Goal: Task Accomplishment & Management: Manage account settings

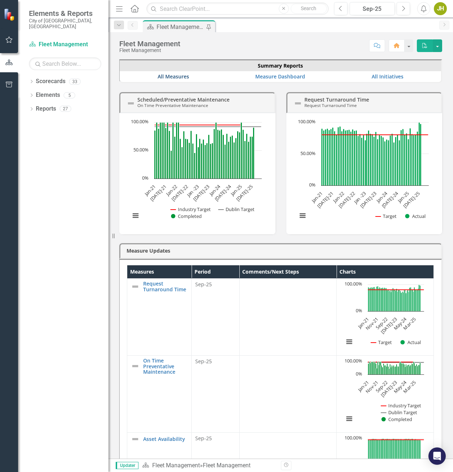
click at [175, 77] on link "All Measures" at bounding box center [173, 76] width 31 height 7
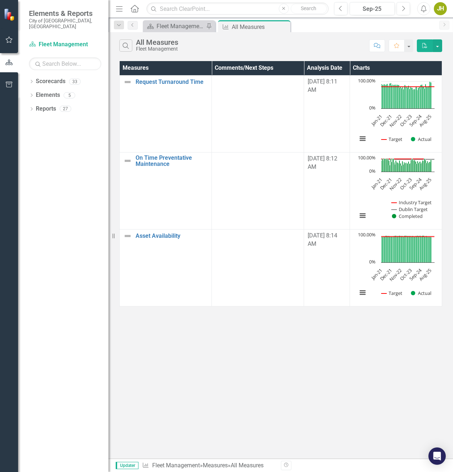
click at [163, 42] on div "All Measures" at bounding box center [157, 42] width 42 height 8
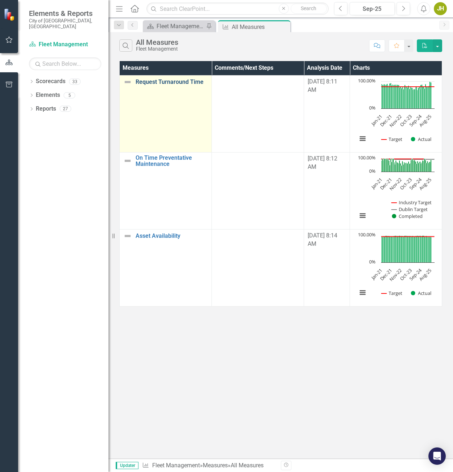
click at [182, 80] on link "Request Turnaround Time" at bounding box center [172, 82] width 72 height 7
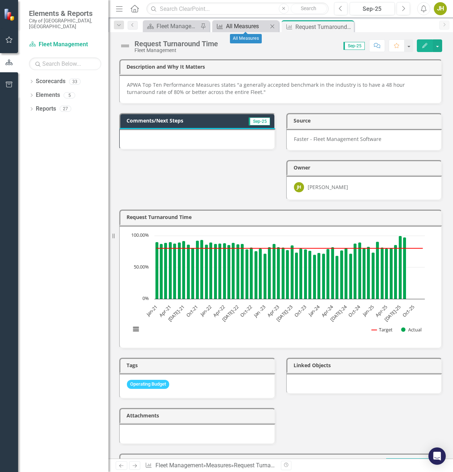
click at [259, 24] on div "All Measures" at bounding box center [247, 26] width 42 height 9
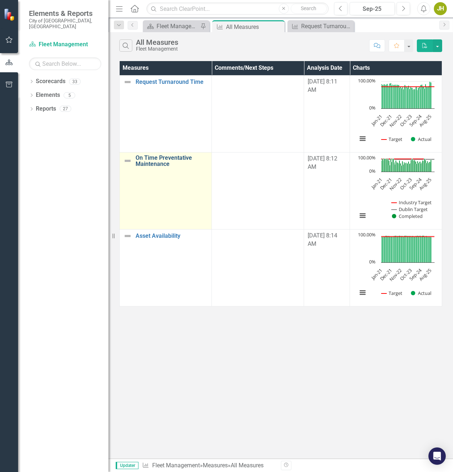
click at [158, 160] on link "On Time Preventative Maintenance" at bounding box center [172, 161] width 72 height 13
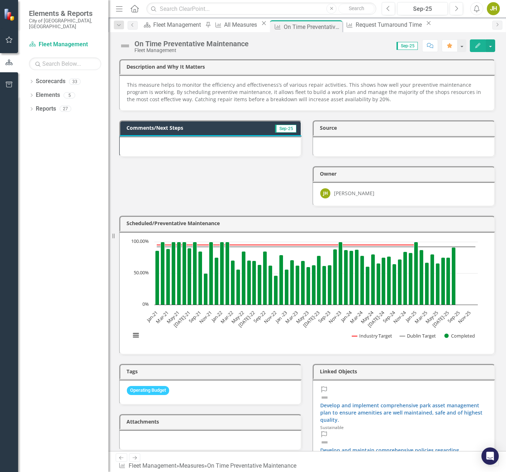
click at [491, 129] on h3 "Source" at bounding box center [405, 127] width 171 height 5
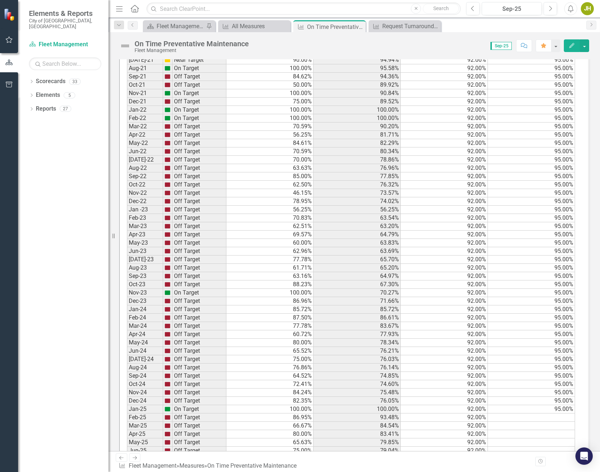
scroll to position [556, 0]
click at [302, 455] on td at bounding box center [269, 459] width 87 height 8
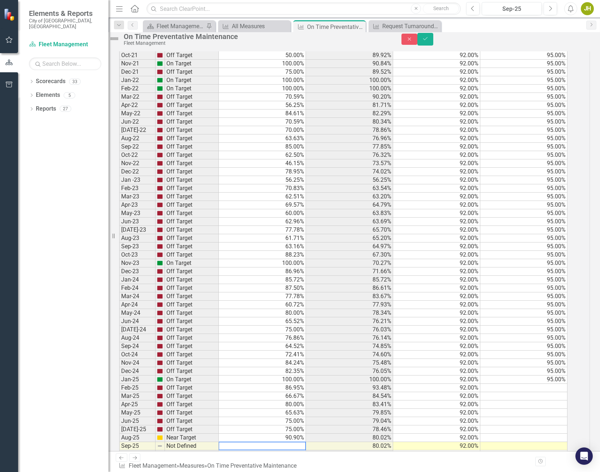
click at [301, 442] on textarea at bounding box center [262, 446] width 88 height 9
type textarea "83.33"
click at [353, 367] on td "76.05%" at bounding box center [350, 371] width 88 height 8
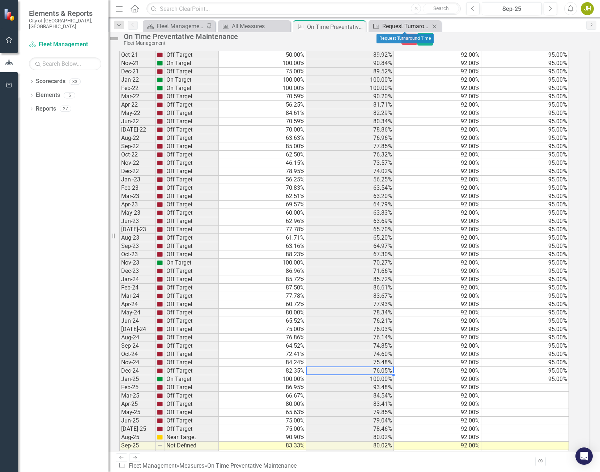
click at [411, 25] on div "Request Turnaround Time" at bounding box center [406, 26] width 48 height 9
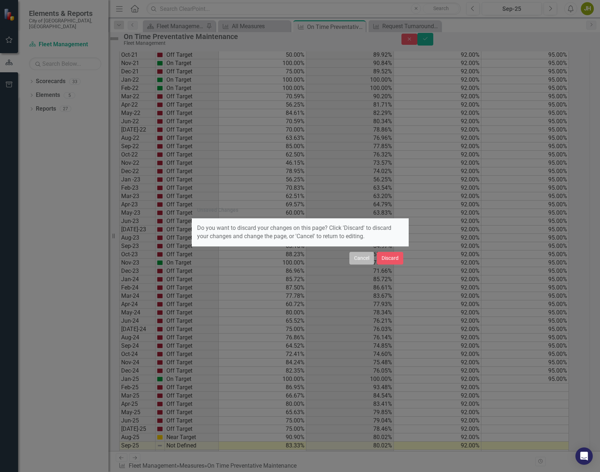
click at [364, 259] on button "Cancel" at bounding box center [361, 258] width 25 height 13
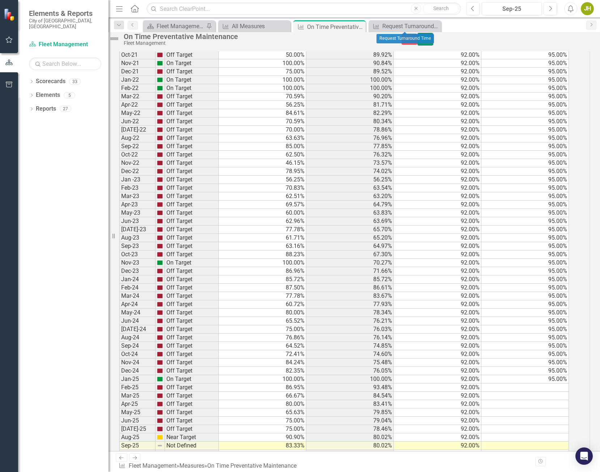
click at [429, 41] on icon "Save" at bounding box center [425, 38] width 7 height 5
